Goal: Information Seeking & Learning: Learn about a topic

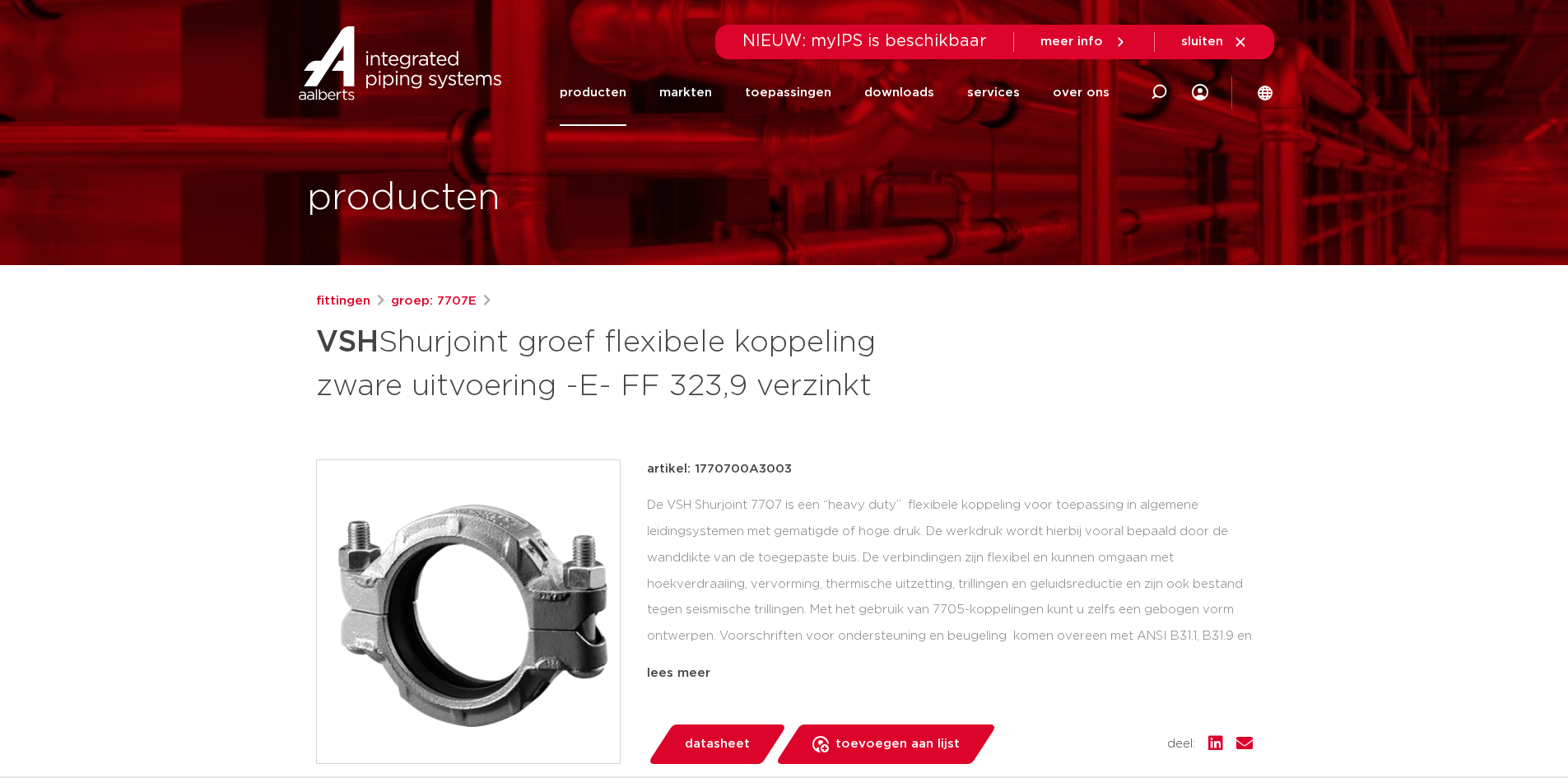
click at [618, 89] on link "producten" at bounding box center [593, 92] width 67 height 67
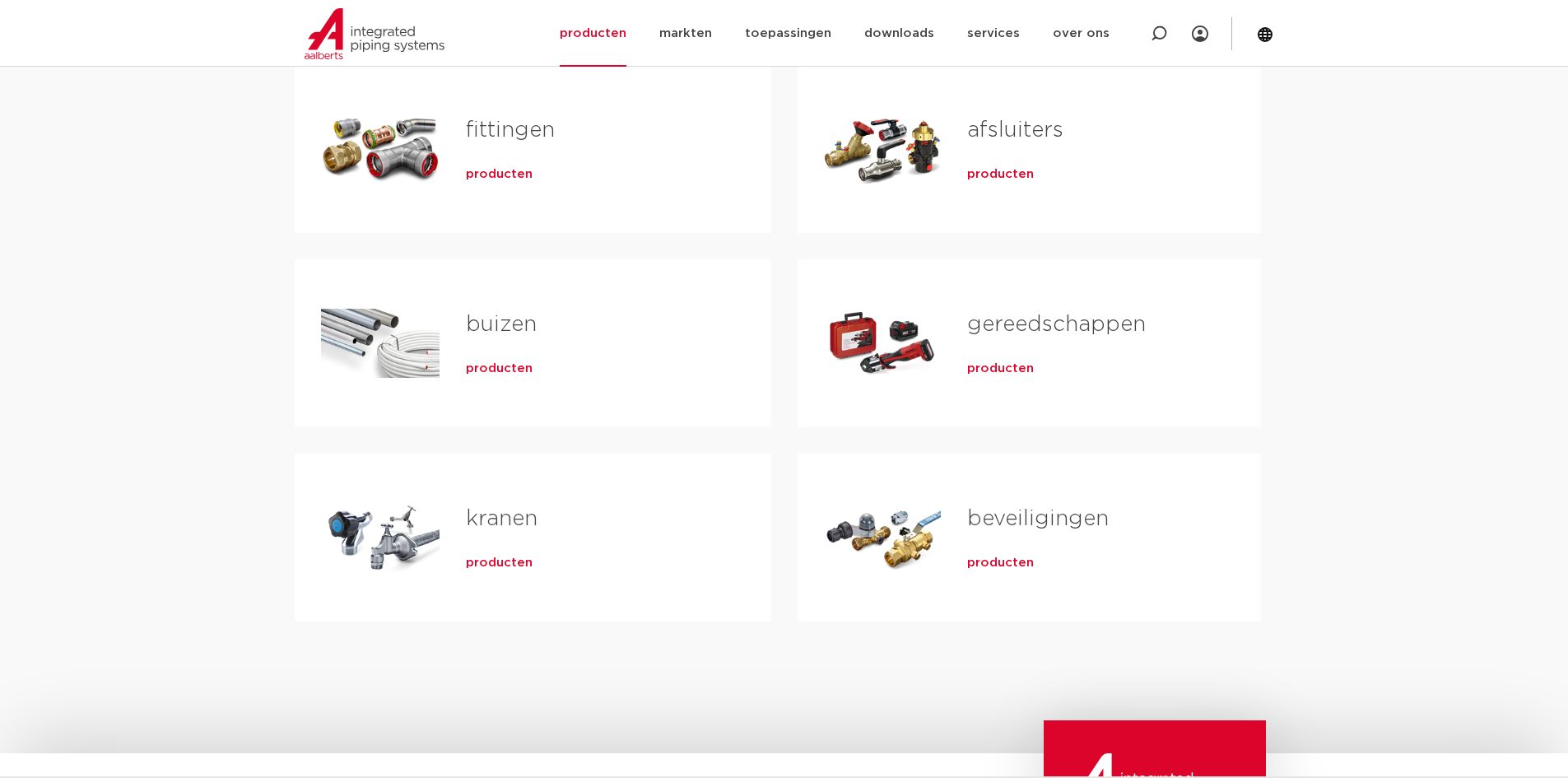
scroll to position [164, 0]
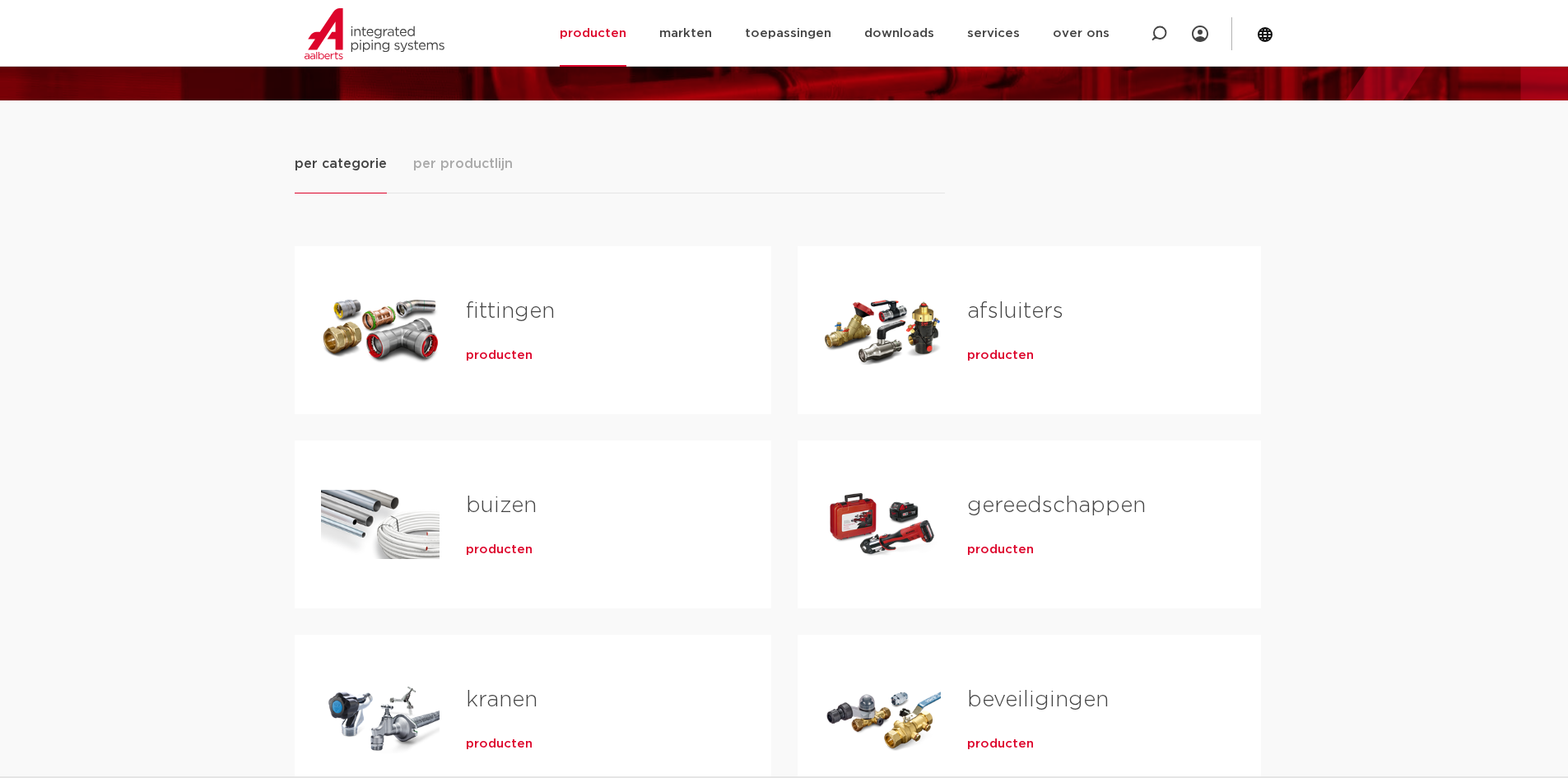
click at [516, 362] on span "producten" at bounding box center [498, 355] width 67 height 16
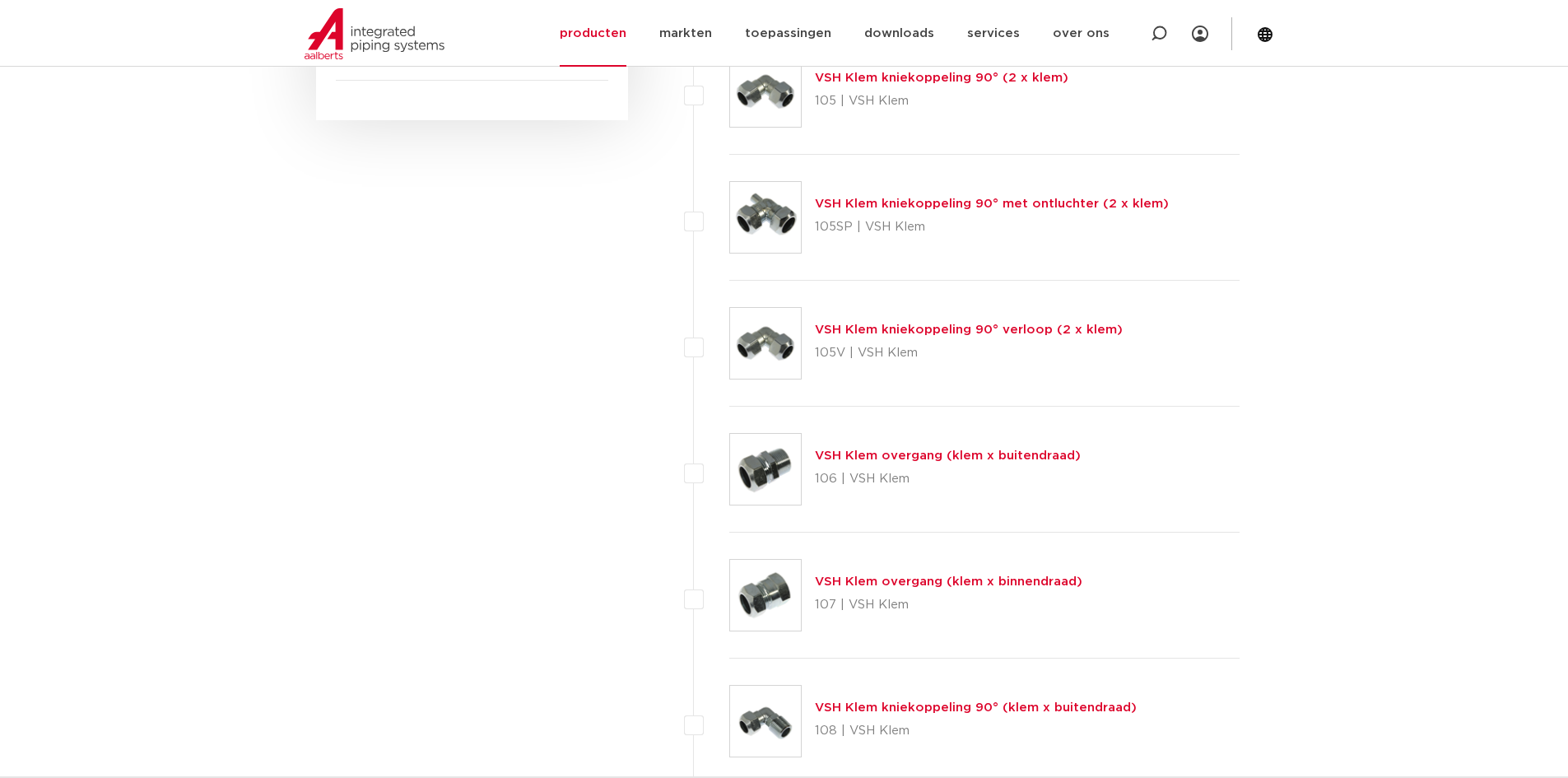
scroll to position [1071, 0]
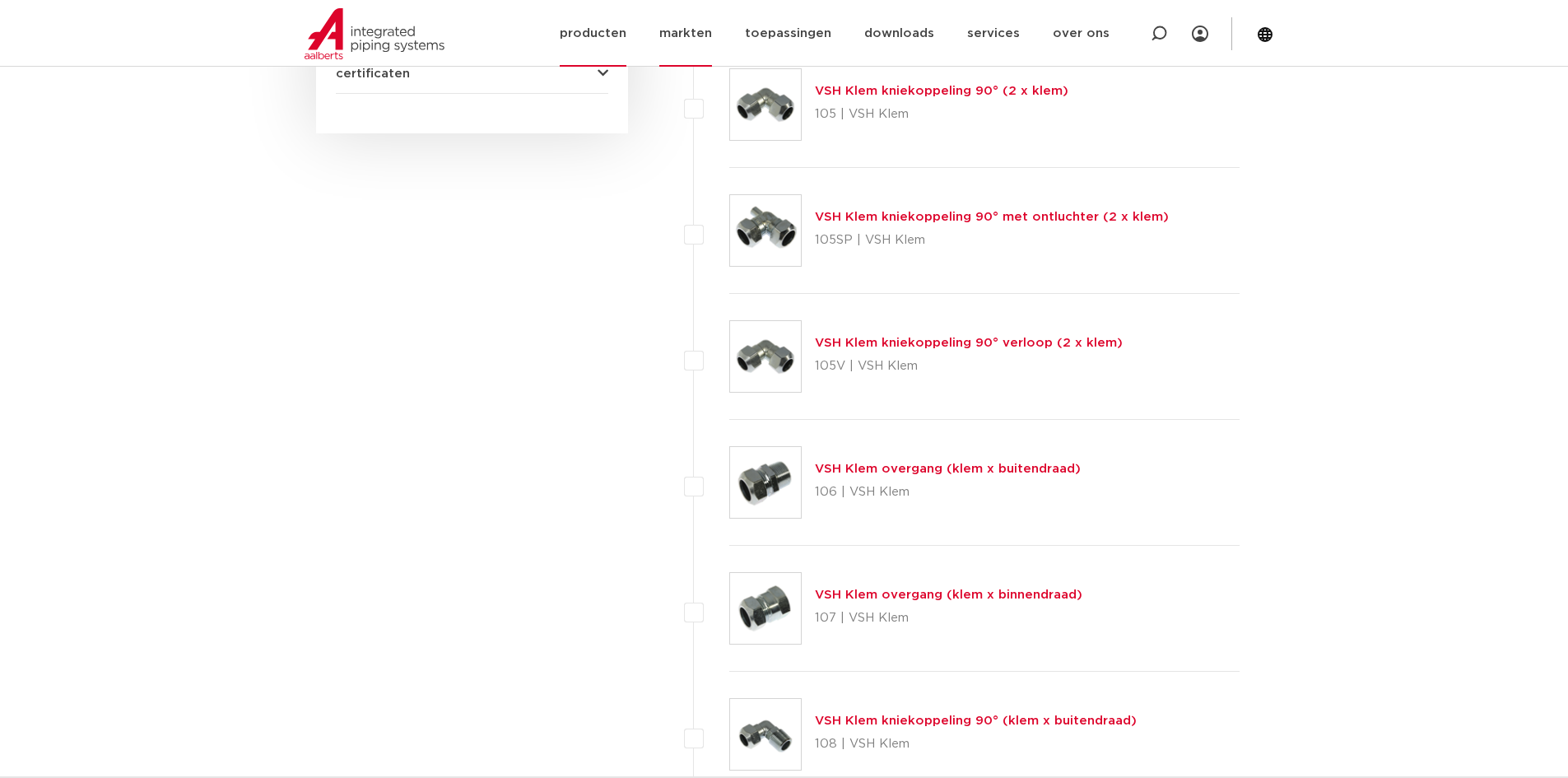
click at [712, 28] on link "markten" at bounding box center [685, 33] width 53 height 67
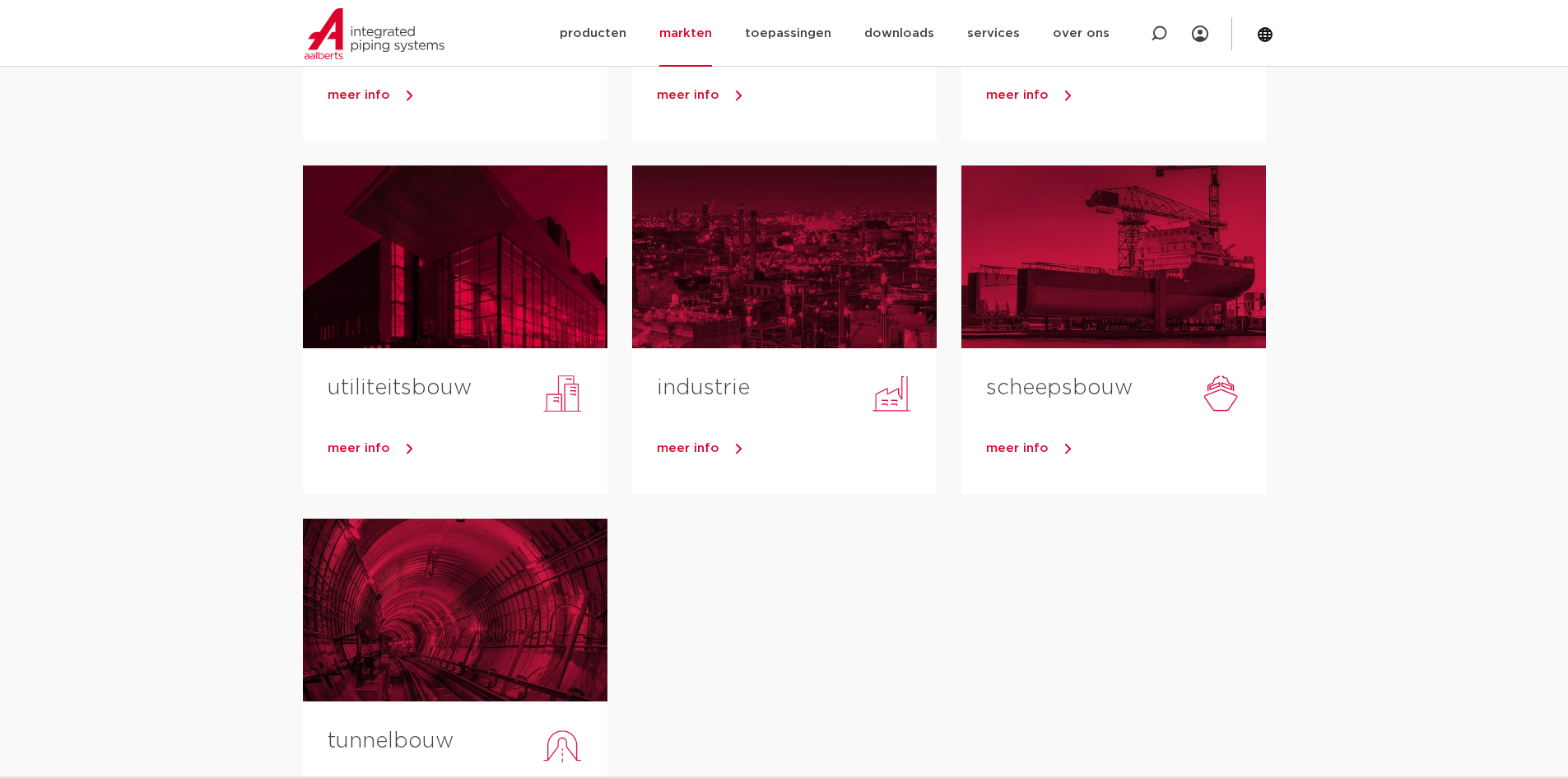
scroll to position [164, 0]
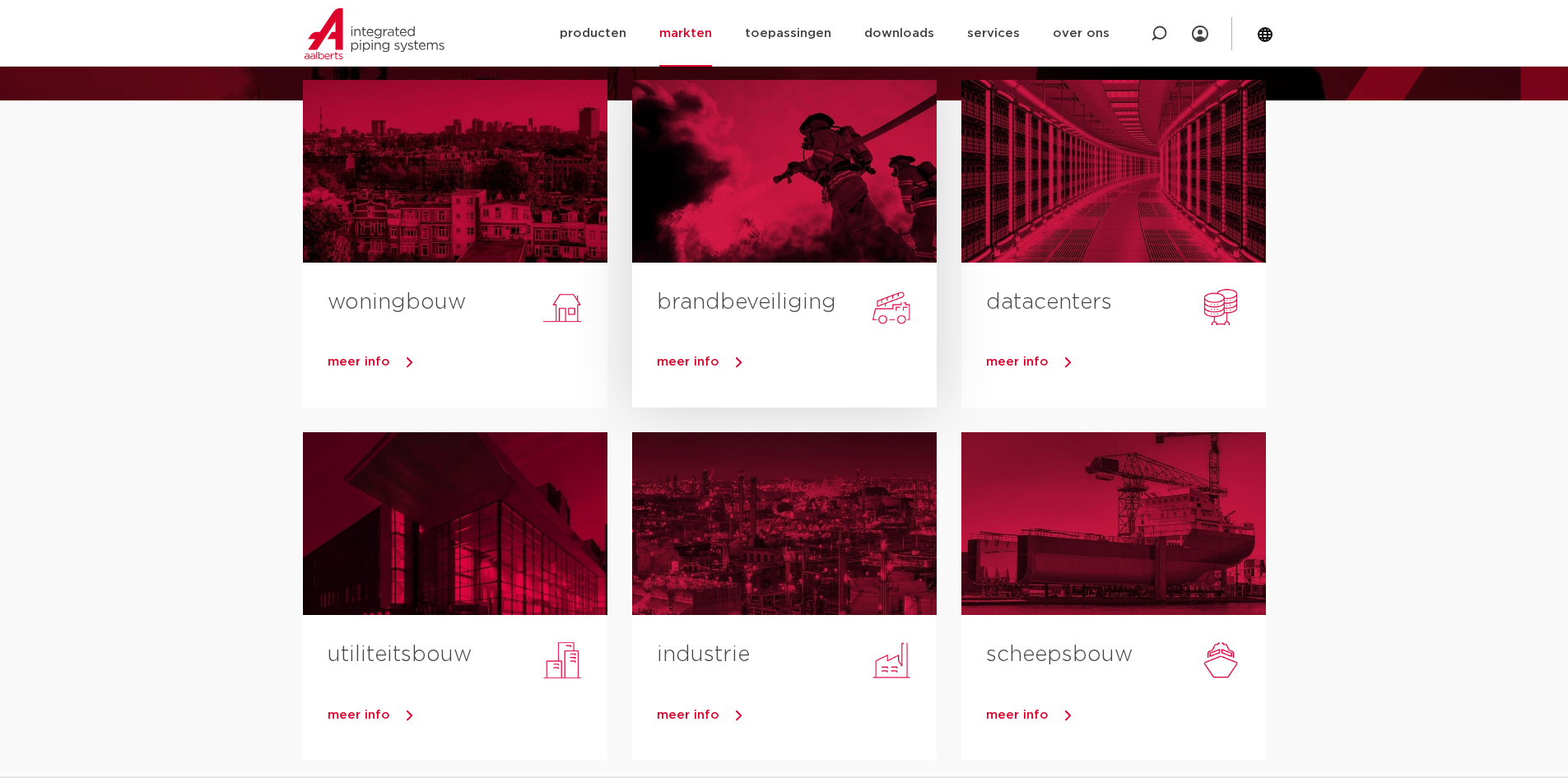
click at [791, 309] on link "brandbeveiliging" at bounding box center [746, 302] width 179 height 22
